Goal: Transaction & Acquisition: Subscribe to service/newsletter

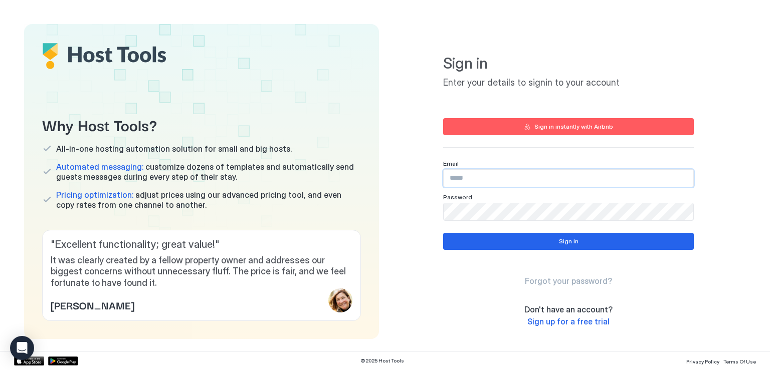
click at [463, 181] on input "Input Field" at bounding box center [567, 178] width 249 height 17
type input "**********"
click at [533, 238] on button "Sign in" at bounding box center [568, 241] width 250 height 17
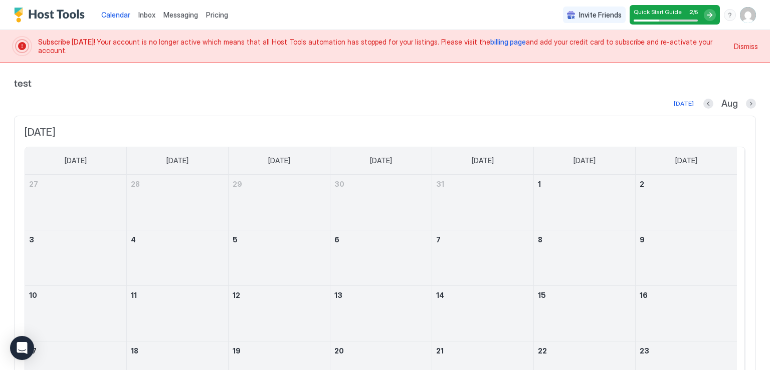
click at [743, 18] on img "User profile" at bounding box center [747, 15] width 16 height 16
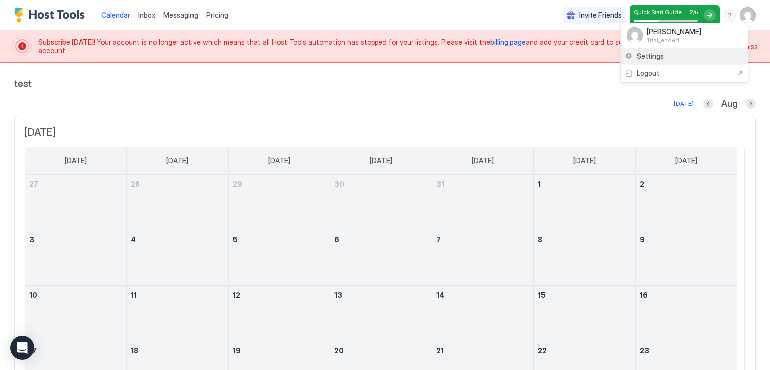
click at [654, 58] on span "Settings" at bounding box center [649, 56] width 27 height 9
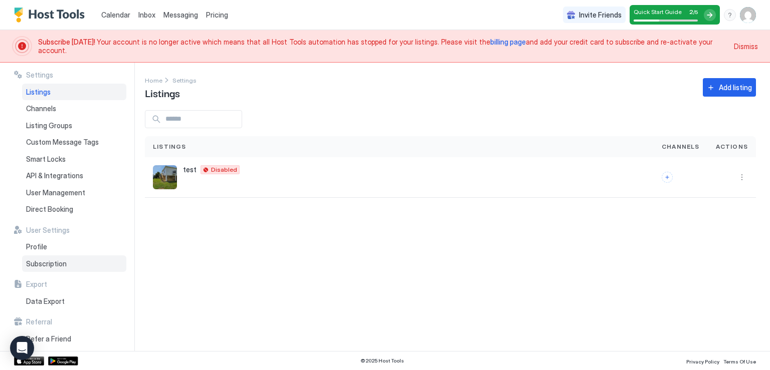
click at [42, 262] on span "Subscription" at bounding box center [46, 264] width 41 height 9
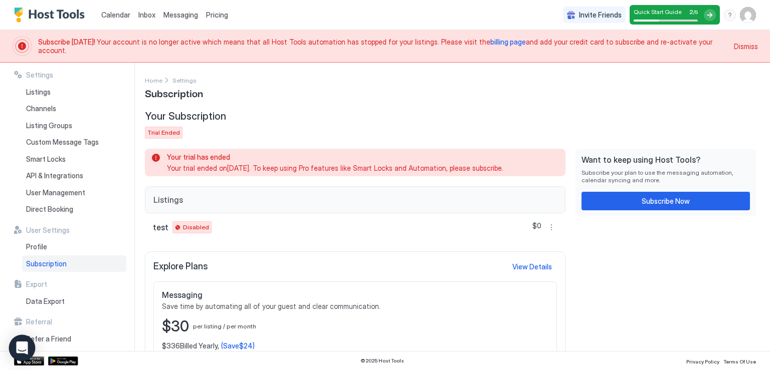
click at [17, 344] on icon "Open Intercom Messenger" at bounding box center [22, 348] width 13 height 13
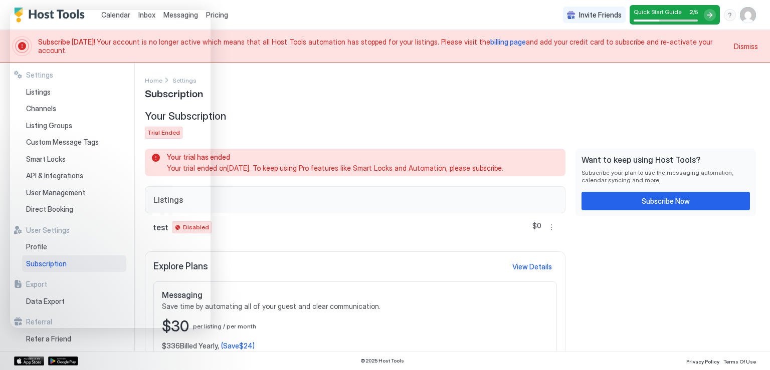
click at [375, 116] on div "Your Subscription Trial Ended" at bounding box center [355, 124] width 420 height 29
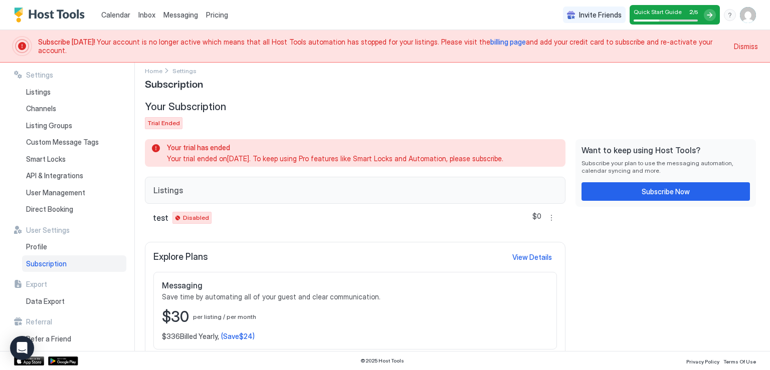
scroll to position [15, 0]
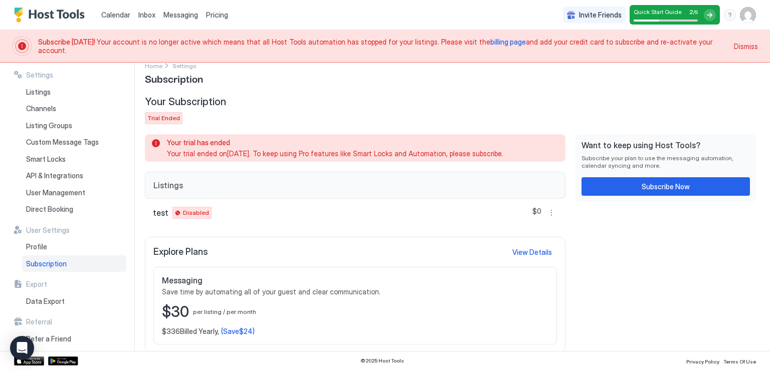
click at [743, 44] on span "Dismiss" at bounding box center [745, 46] width 24 height 11
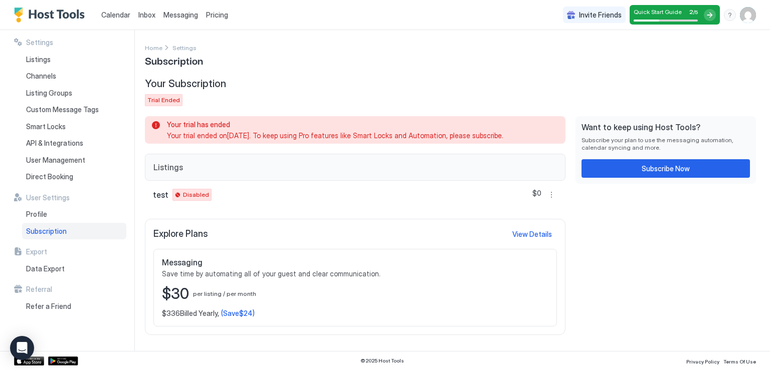
click at [751, 19] on img "User profile" at bounding box center [747, 15] width 16 height 16
click at [663, 59] on span "Settings" at bounding box center [657, 56] width 27 height 9
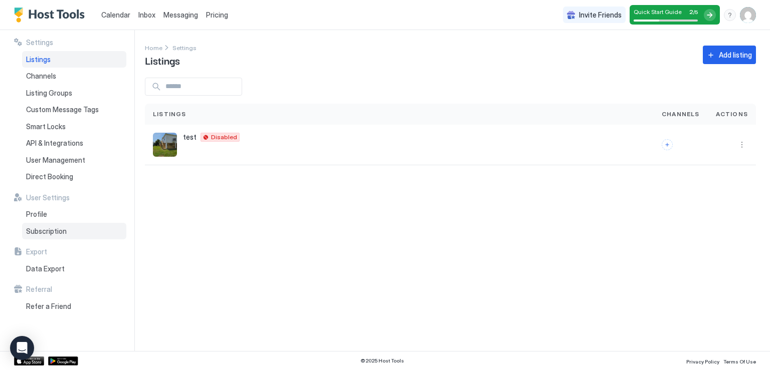
click at [56, 225] on div "Subscription" at bounding box center [74, 231] width 104 height 17
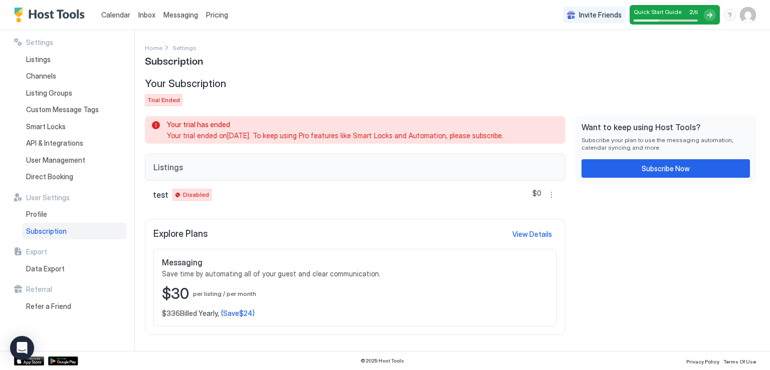
click at [159, 97] on span "Trial Ended" at bounding box center [163, 100] width 33 height 9
click at [519, 233] on div "View Details" at bounding box center [532, 234] width 40 height 11
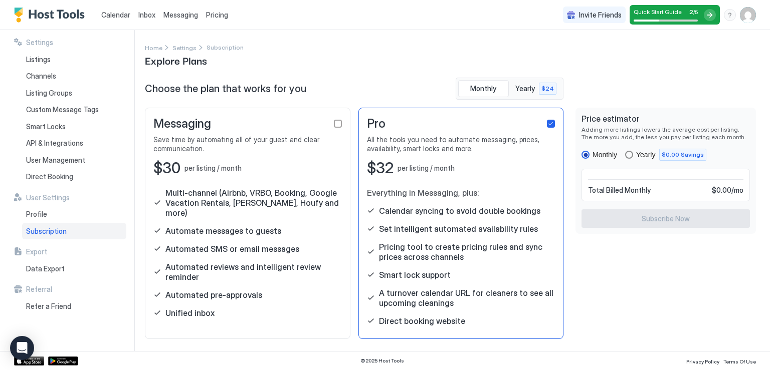
click at [627, 155] on div "yearly" at bounding box center [629, 155] width 8 height 8
click at [589, 152] on div "monthly" at bounding box center [585, 155] width 8 height 8
click at [526, 91] on span "Yearly" at bounding box center [525, 88] width 21 height 9
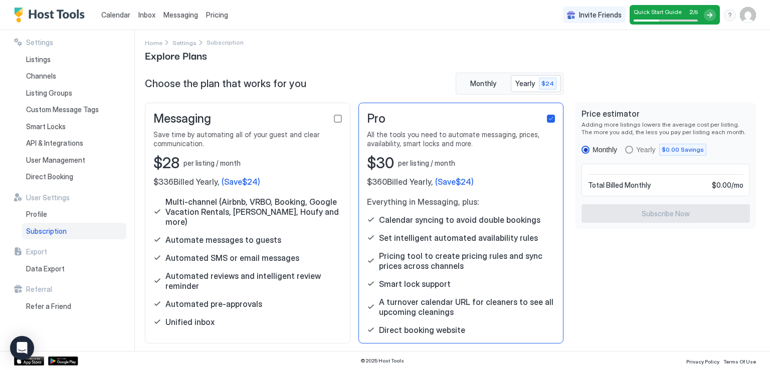
scroll to position [8, 0]
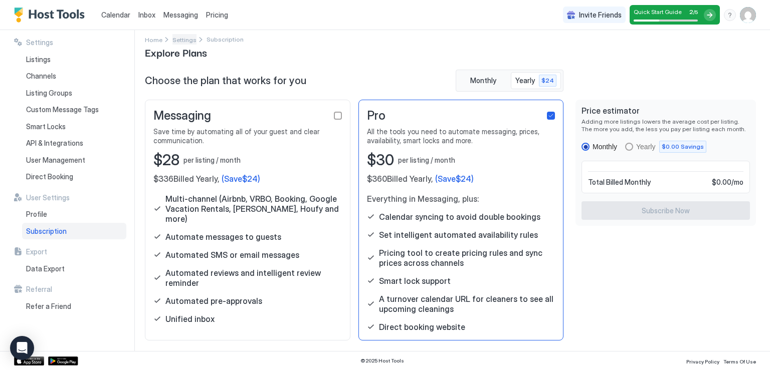
click at [185, 36] on span "Settings" at bounding box center [184, 40] width 24 height 8
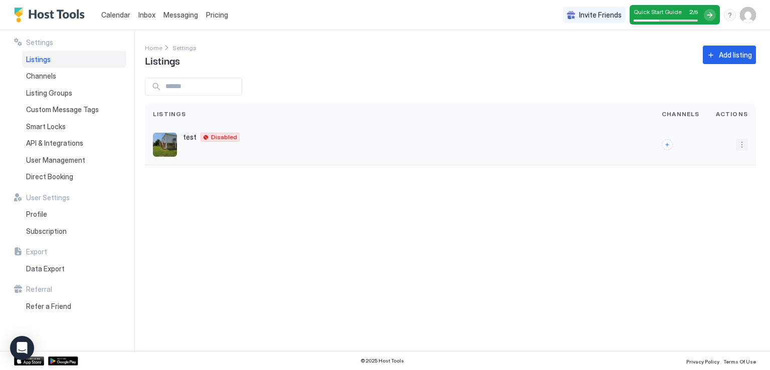
click at [740, 143] on button "More options" at bounding box center [741, 145] width 12 height 12
click at [210, 135] on div at bounding box center [385, 185] width 770 height 370
click at [38, 59] on span "Listings" at bounding box center [38, 59] width 25 height 9
click at [152, 47] on span "Home" at bounding box center [154, 48] width 18 height 8
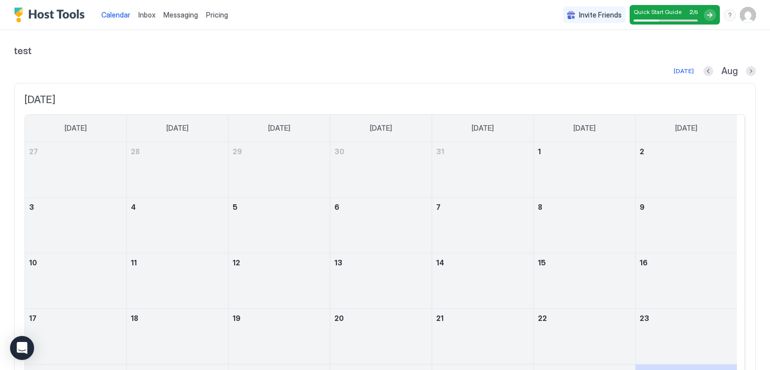
click at [149, 14] on span "Inbox" at bounding box center [146, 15] width 17 height 9
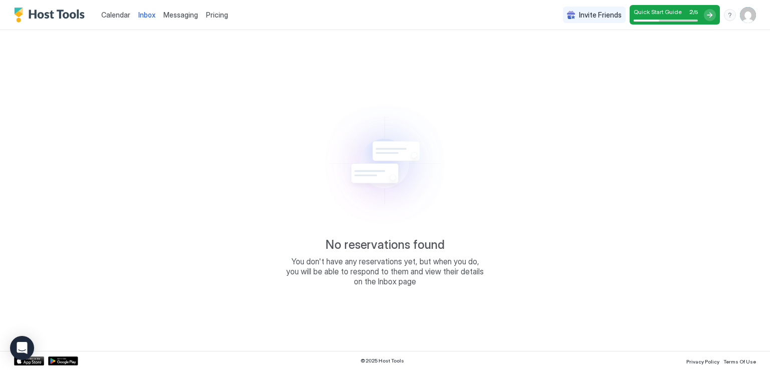
click at [179, 15] on span "Messaging" at bounding box center [180, 15] width 35 height 9
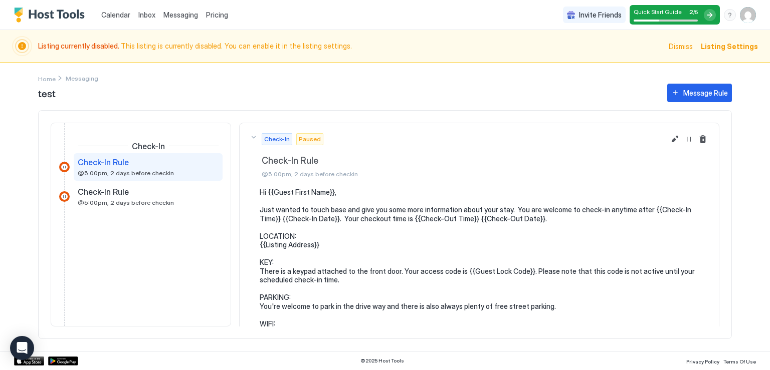
click at [746, 19] on img "User profile" at bounding box center [747, 15] width 16 height 16
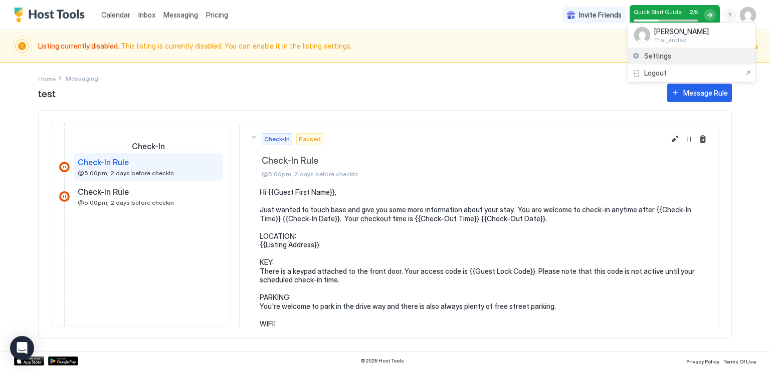
click at [658, 52] on span "Settings" at bounding box center [657, 56] width 27 height 9
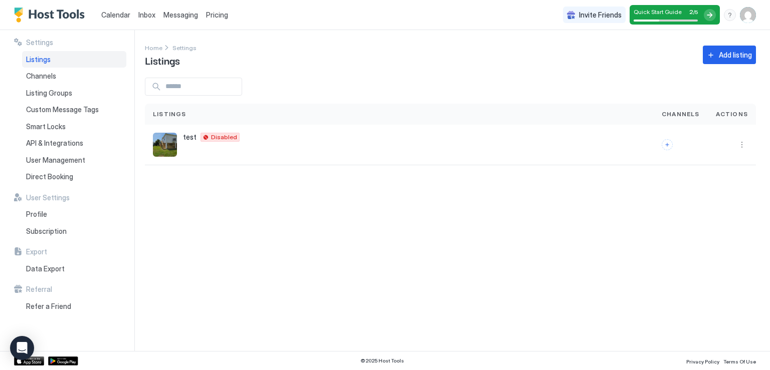
click at [33, 59] on span "Listings" at bounding box center [38, 59] width 25 height 9
click at [41, 60] on span "Listings" at bounding box center [38, 59] width 25 height 9
click at [739, 145] on button "More options" at bounding box center [741, 145] width 12 height 12
click at [723, 189] on span "Listing Settings" at bounding box center [718, 191] width 45 height 8
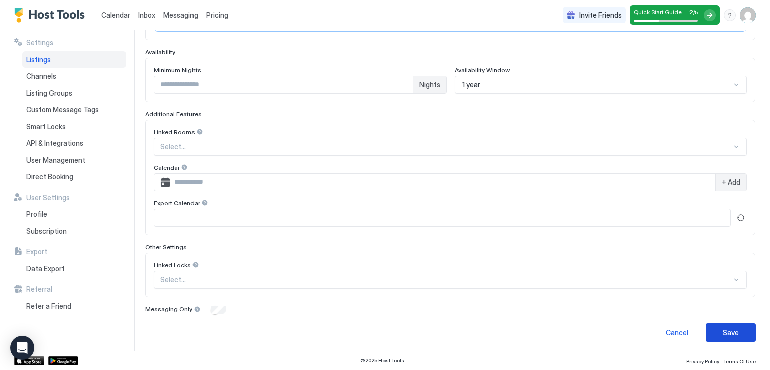
click at [722, 330] on div "Save" at bounding box center [730, 333] width 16 height 11
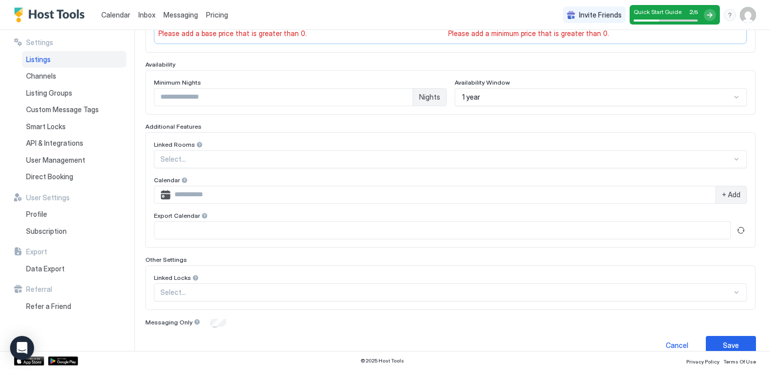
scroll to position [51, 0]
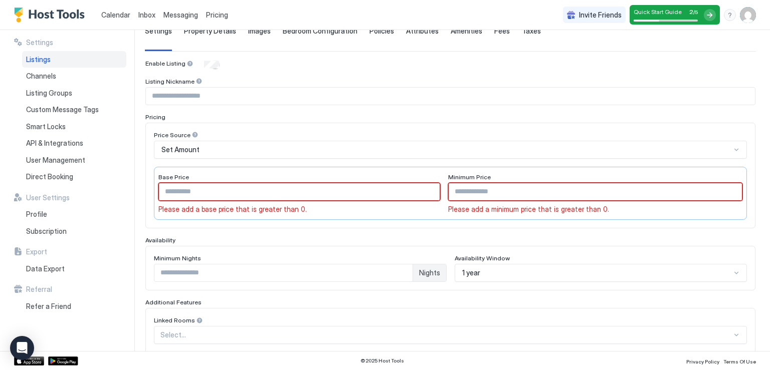
click at [297, 180] on div "Base Price" at bounding box center [299, 178] width 282 height 10
click at [269, 199] on div "Base Price * Please add a base price that is greater than 0." at bounding box center [299, 193] width 282 height 41
click at [262, 185] on input "*" at bounding box center [299, 191] width 281 height 17
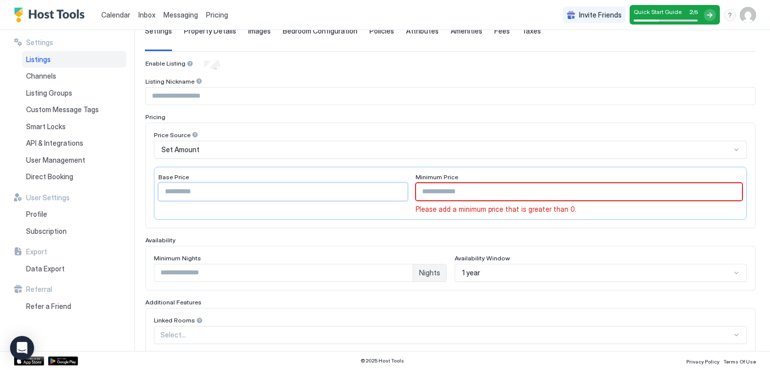
type input "****"
click at [363, 221] on div "Price Source Set Amount Base Price **** Minimum Price Please add a minimum pric…" at bounding box center [450, 176] width 610 height 106
click at [449, 189] on input "Input Field" at bounding box center [579, 191] width 326 height 17
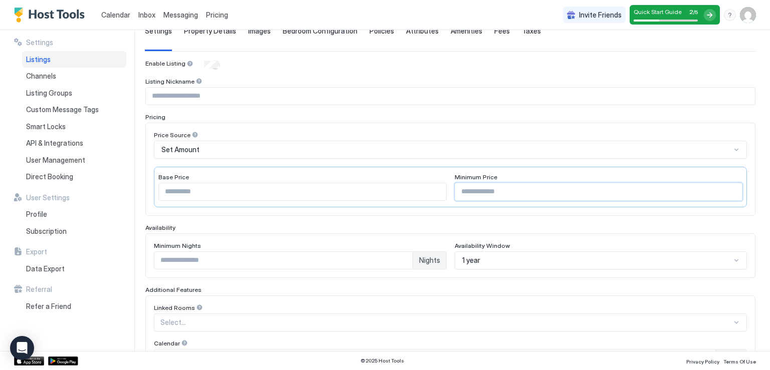
type input "***"
click at [453, 226] on div "Availability" at bounding box center [450, 228] width 610 height 8
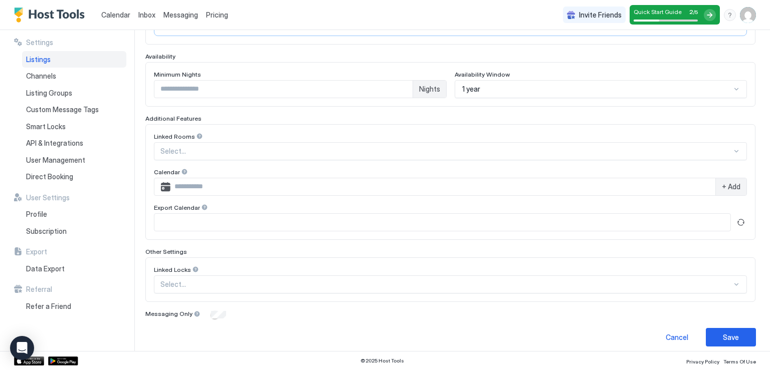
scroll to position [227, 0]
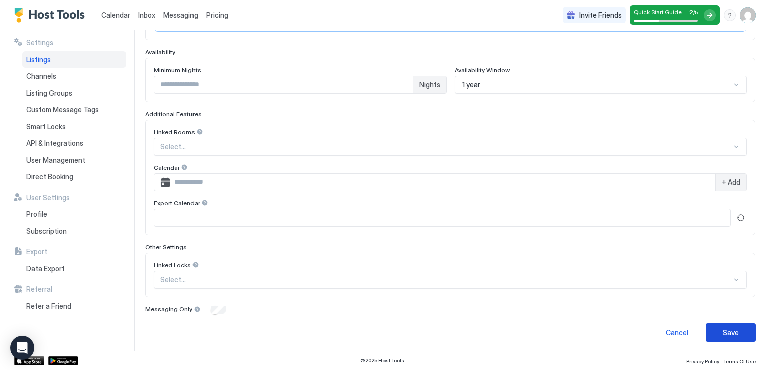
click at [707, 337] on button "Save" at bounding box center [730, 333] width 50 height 19
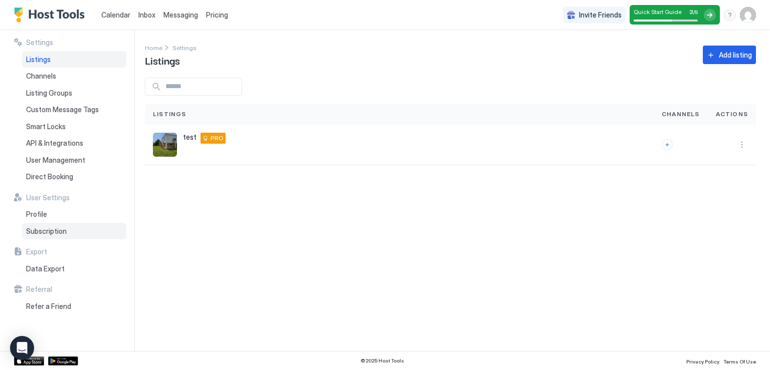
click at [53, 226] on div "Subscription" at bounding box center [74, 231] width 104 height 17
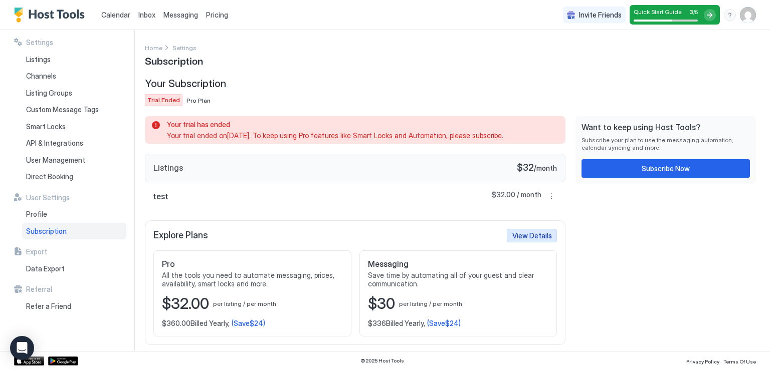
click at [538, 239] on div "View Details" at bounding box center [532, 235] width 40 height 11
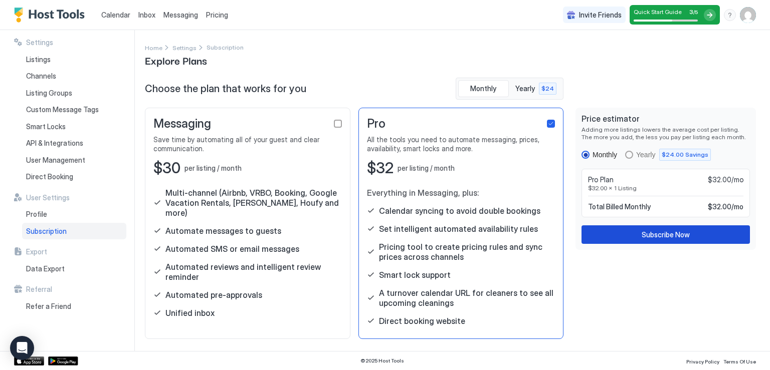
click at [641, 234] on div "Subscribe Now" at bounding box center [665, 234] width 48 height 11
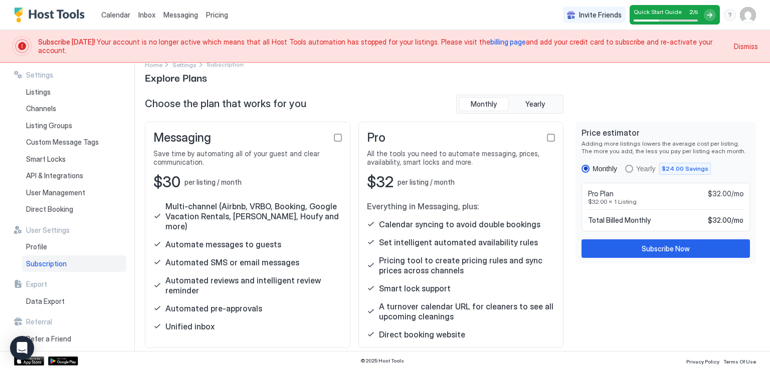
scroll to position [24, 0]
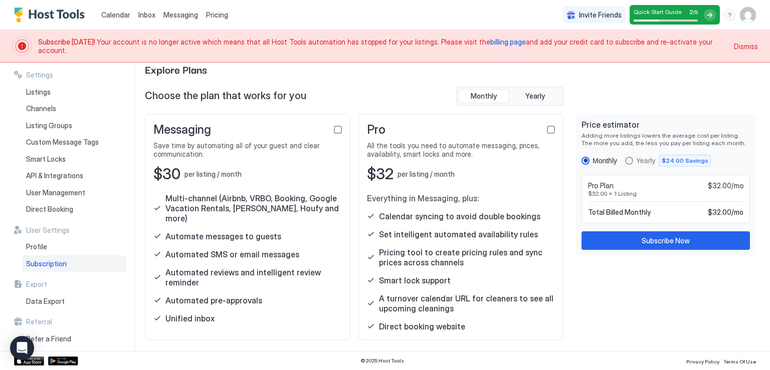
click at [59, 265] on span "Subscription" at bounding box center [46, 264] width 41 height 9
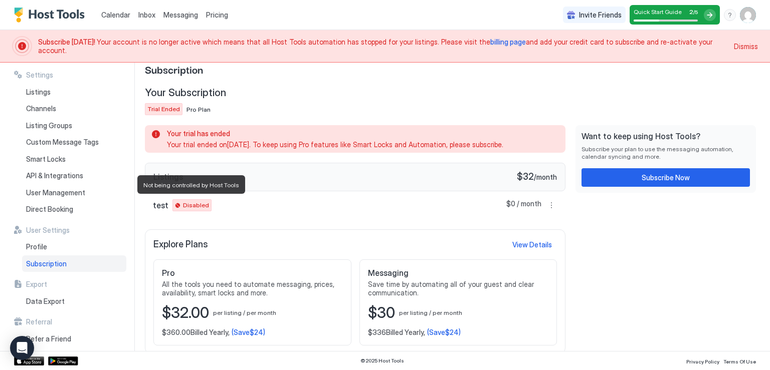
click at [198, 206] on span "Disabled" at bounding box center [196, 205] width 26 height 9
click at [186, 206] on span "Disabled" at bounding box center [196, 205] width 26 height 9
click at [174, 203] on div "Disabled" at bounding box center [191, 205] width 39 height 12
click at [545, 205] on button "More options" at bounding box center [551, 205] width 12 height 12
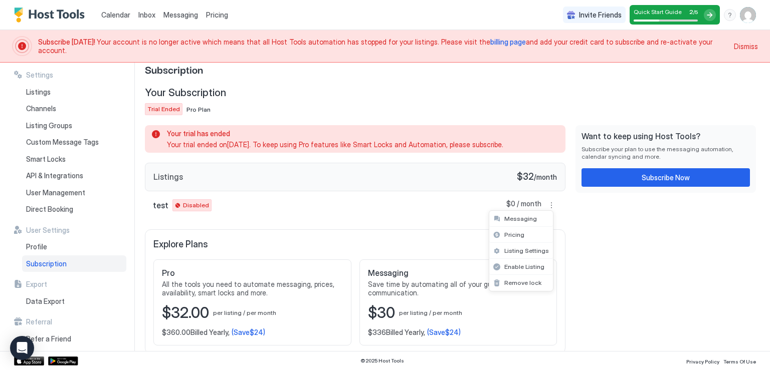
click at [443, 209] on div at bounding box center [385, 185] width 770 height 370
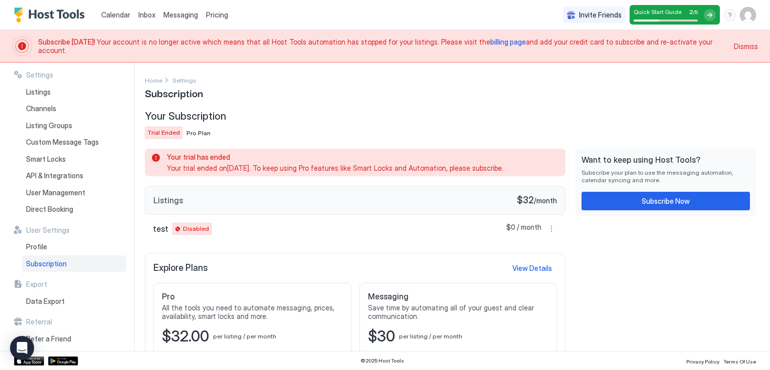
click at [737, 45] on span "Dismiss" at bounding box center [745, 46] width 24 height 11
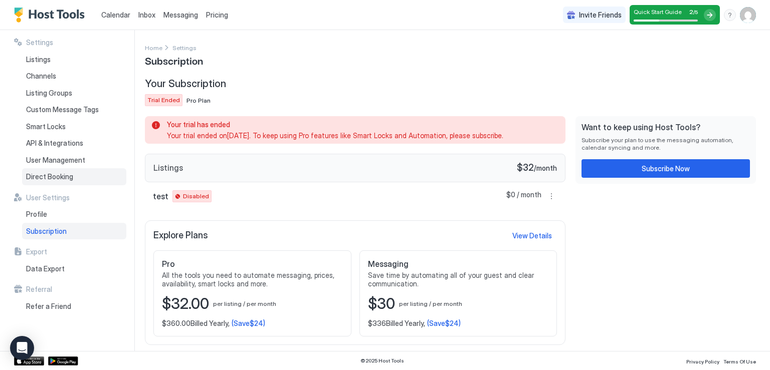
click at [58, 176] on span "Direct Booking" at bounding box center [49, 176] width 47 height 9
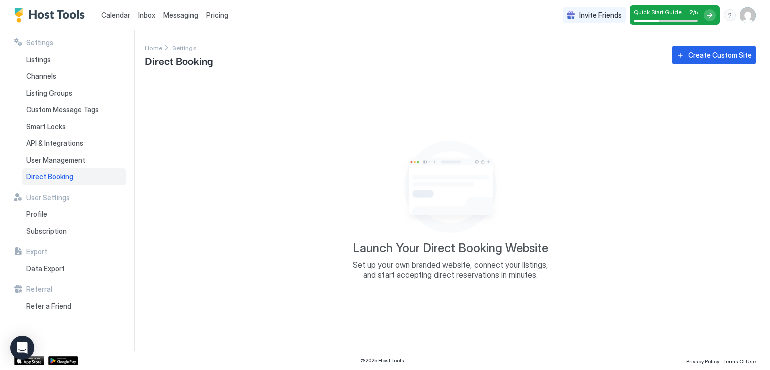
click at [57, 203] on div "User Settings Profile Subscription" at bounding box center [70, 216] width 112 height 47
click at [47, 218] on div "Profile" at bounding box center [74, 214] width 104 height 17
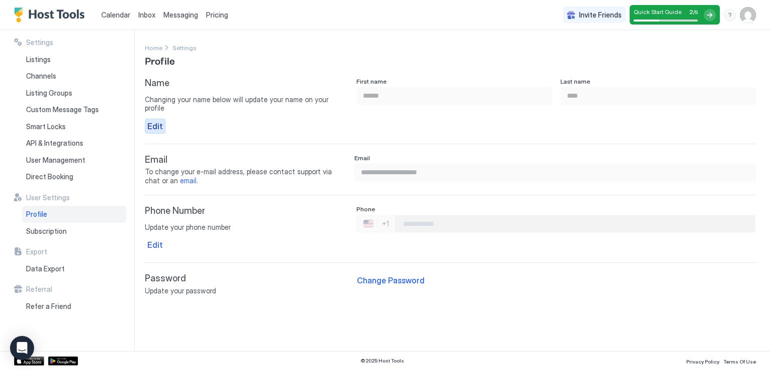
click at [156, 120] on div "Edit" at bounding box center [155, 126] width 16 height 12
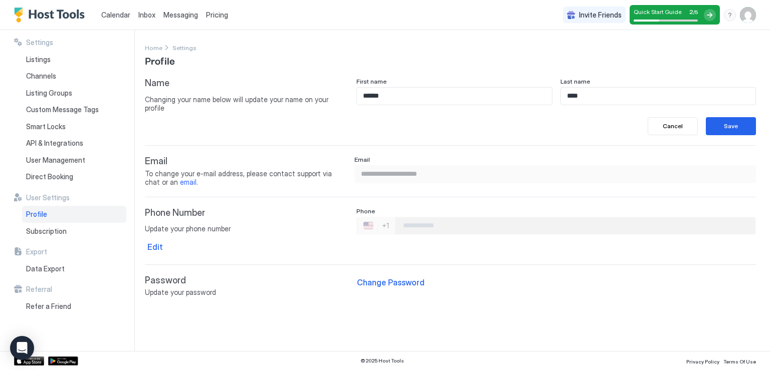
click at [166, 163] on span "Email" at bounding box center [246, 162] width 203 height 12
click at [180, 184] on link "email" at bounding box center [188, 182] width 17 height 9
click at [180, 180] on link "email" at bounding box center [188, 182] width 17 height 9
click at [151, 245] on div "Edit" at bounding box center [155, 247] width 16 height 12
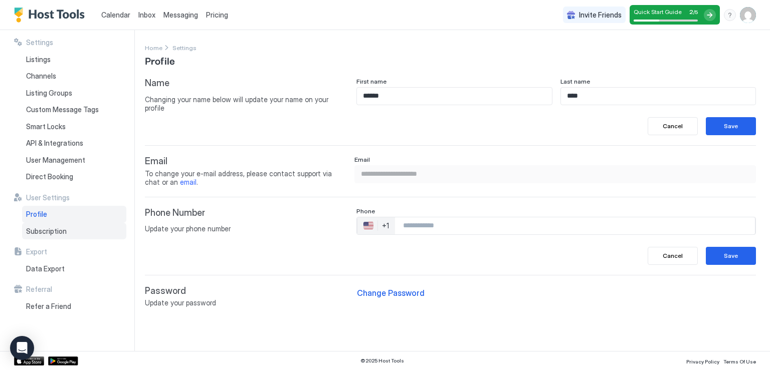
click at [56, 233] on span "Subscription" at bounding box center [46, 231] width 41 height 9
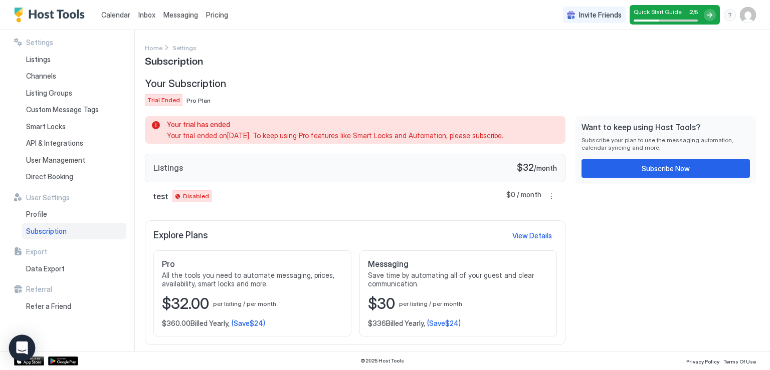
click at [12, 344] on div "Open Intercom Messenger" at bounding box center [22, 348] width 27 height 27
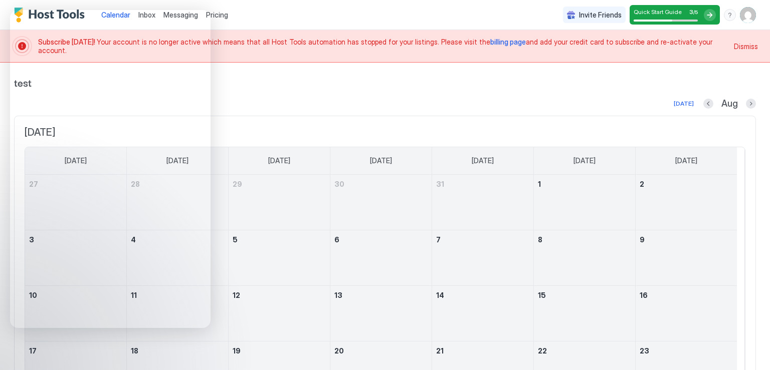
click at [740, 20] on img "User profile" at bounding box center [747, 15] width 16 height 16
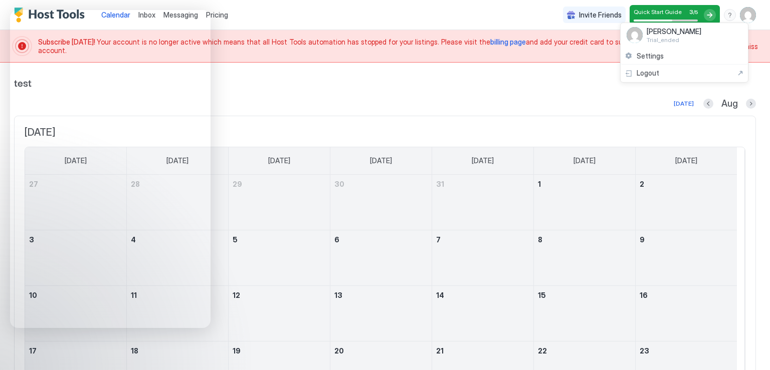
click at [739, 20] on div at bounding box center [385, 185] width 770 height 370
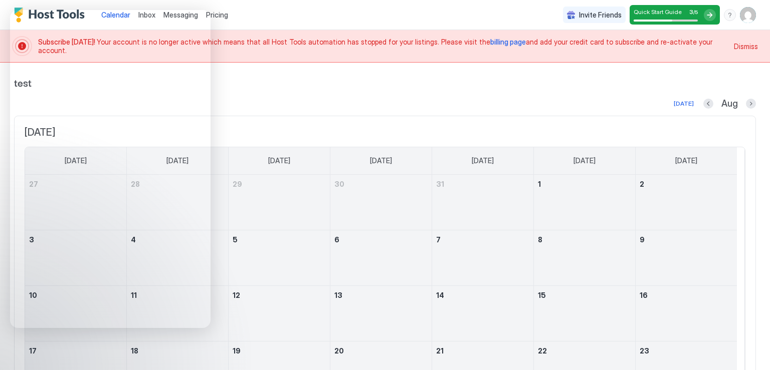
click at [739, 18] on img "User profile" at bounding box center [747, 15] width 16 height 16
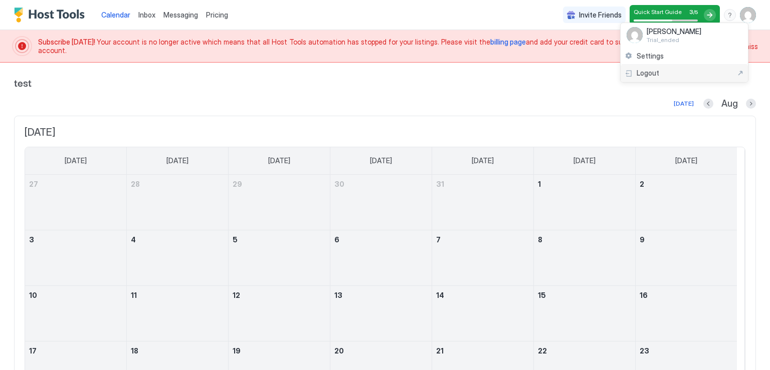
click at [645, 71] on span "Logout" at bounding box center [647, 73] width 23 height 9
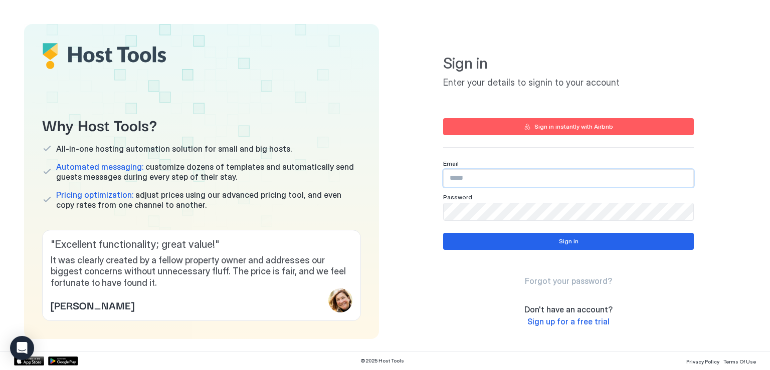
click at [482, 177] on input "Input Field" at bounding box center [567, 178] width 249 height 17
type input "**********"
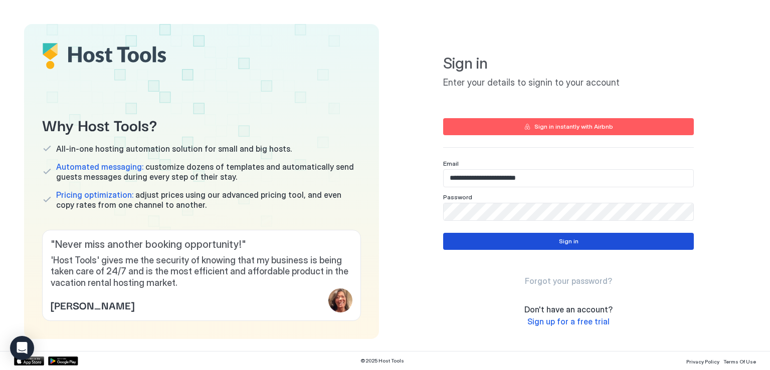
click at [511, 239] on button "Sign in" at bounding box center [568, 241] width 250 height 17
